Goal: Transaction & Acquisition: Purchase product/service

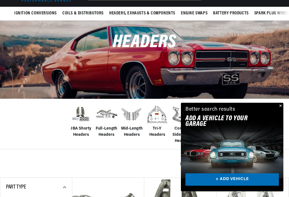
scroll to position [61, 0]
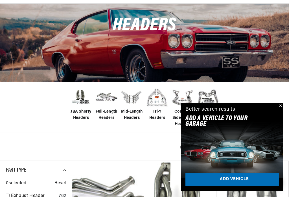
click at [283, 110] on button "Close" at bounding box center [280, 106] width 7 height 7
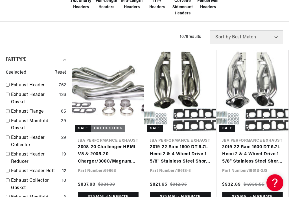
scroll to position [0, 477]
click at [20, 85] on link "Exhaust Header" at bounding box center [33, 85] width 45 height 7
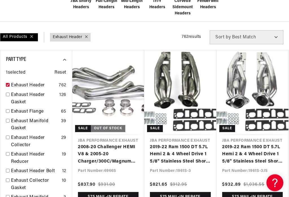
checkbox input "true"
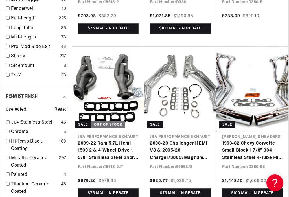
scroll to position [0, 238]
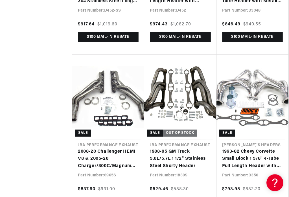
scroll to position [0, 477]
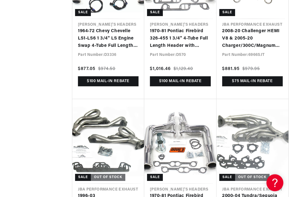
scroll to position [0, 477]
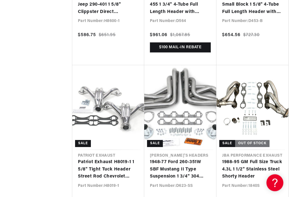
scroll to position [3126, 0]
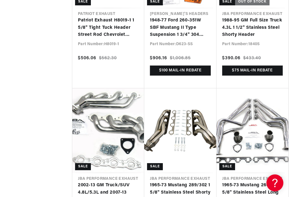
scroll to position [0, 238]
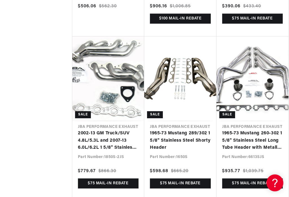
scroll to position [3327, 0]
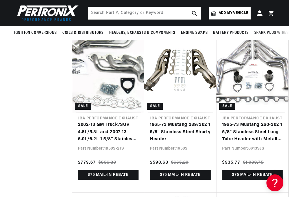
click at [179, 121] on link "1965-73 Mustang 289/302 1 5/8" Stainless Steel Shorty Header" at bounding box center [180, 132] width 61 height 22
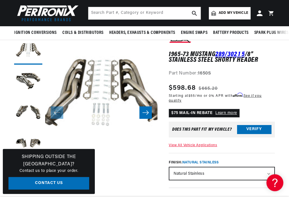
scroll to position [48, 0]
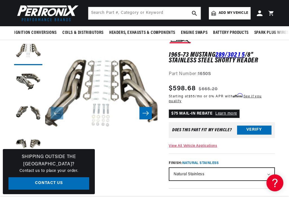
click at [149, 114] on icon "Slide right" at bounding box center [145, 113] width 7 height 6
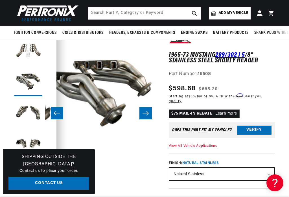
click at [149, 113] on icon "Slide right" at bounding box center [145, 113] width 7 height 6
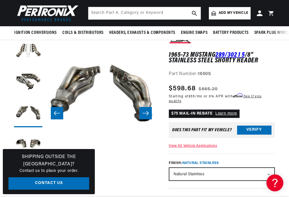
scroll to position [0, 0]
click at [147, 113] on icon "Slide right" at bounding box center [145, 113] width 7 height 6
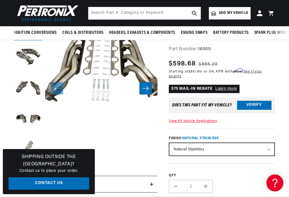
scroll to position [71, 0]
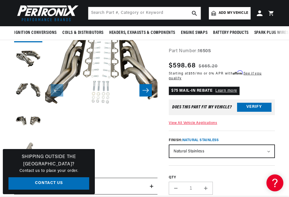
click at [149, 88] on button "Slide right" at bounding box center [146, 90] width 12 height 12
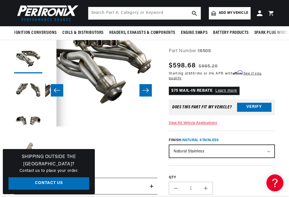
scroll to position [0, 477]
click at [147, 91] on icon "Slide right" at bounding box center [145, 91] width 7 height 6
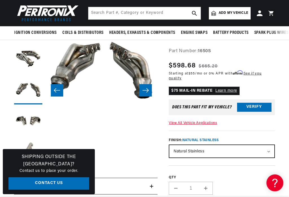
scroll to position [0, 0]
click at [142, 91] on button "Slide right" at bounding box center [146, 90] width 12 height 12
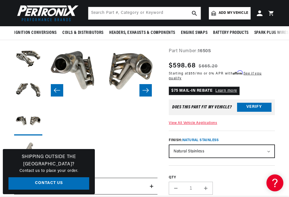
click at [147, 88] on icon "Slide right" at bounding box center [145, 91] width 7 height 6
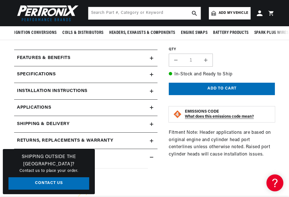
scroll to position [204, 0]
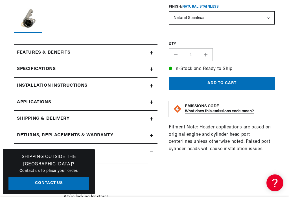
click at [52, 111] on link "Applications" at bounding box center [85, 102] width 143 height 17
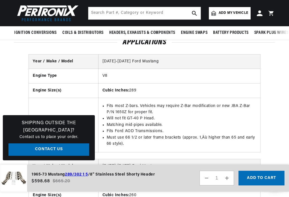
scroll to position [627, 0]
